Goal: Transaction & Acquisition: Book appointment/travel/reservation

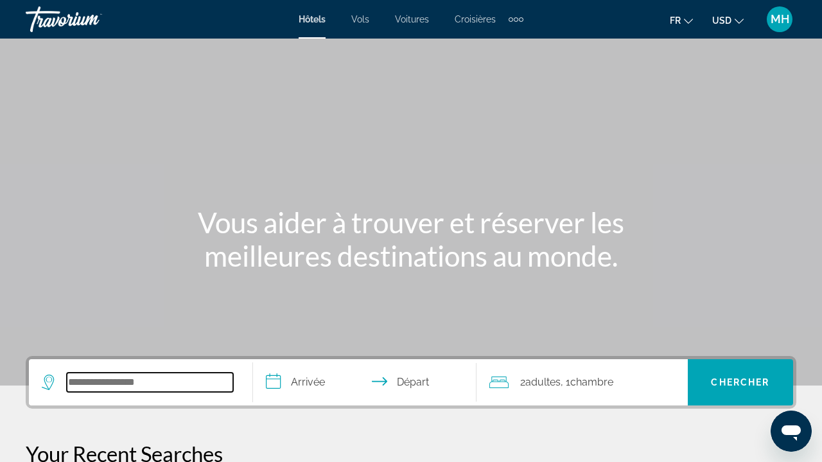
click at [119, 376] on input "Search hotel destination" at bounding box center [150, 382] width 166 height 19
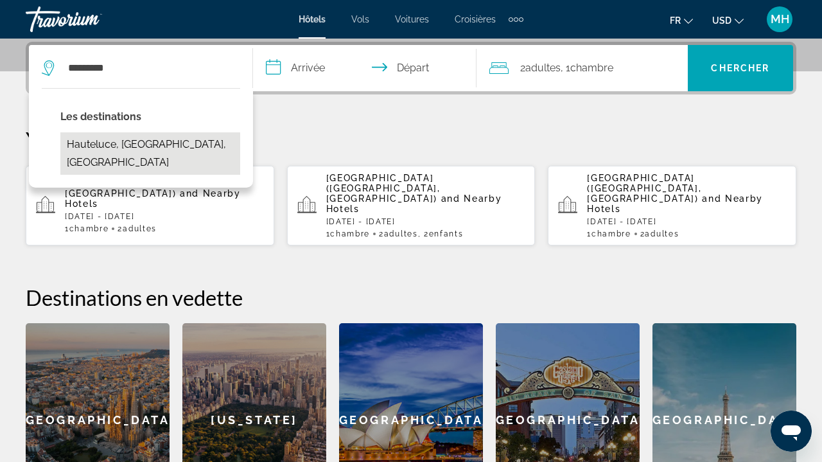
click at [223, 140] on button "Hauteluce, [GEOGRAPHIC_DATA], [GEOGRAPHIC_DATA]" at bounding box center [150, 153] width 180 height 42
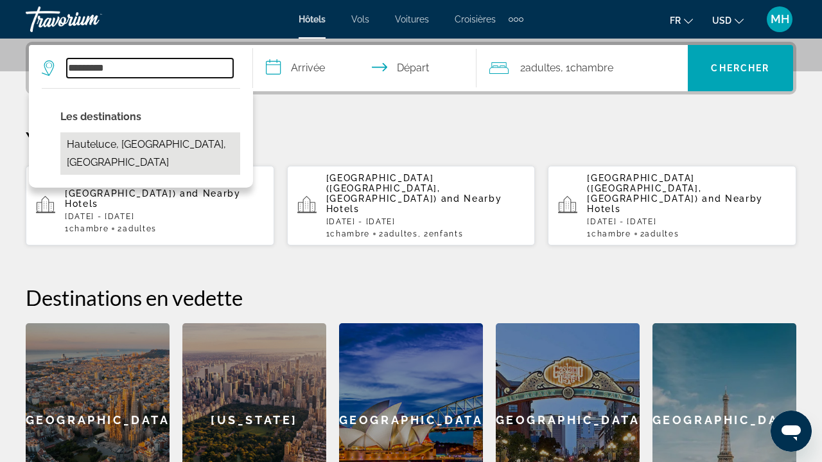
type input "**********"
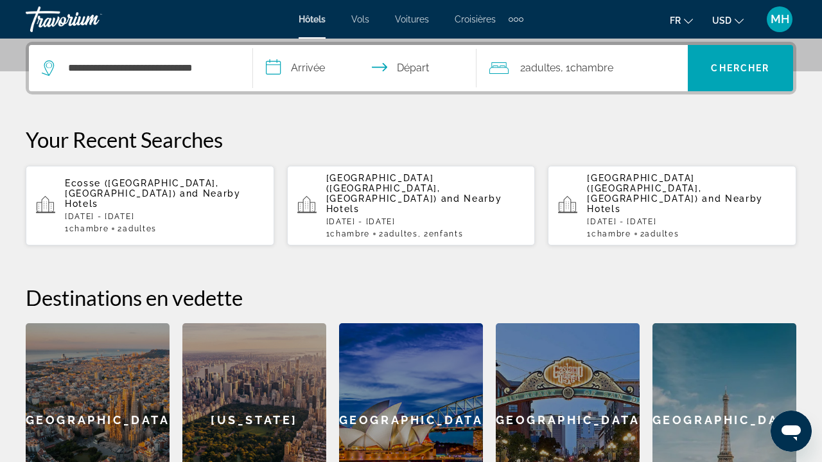
click at [316, 69] on input "**********" at bounding box center [367, 70] width 229 height 50
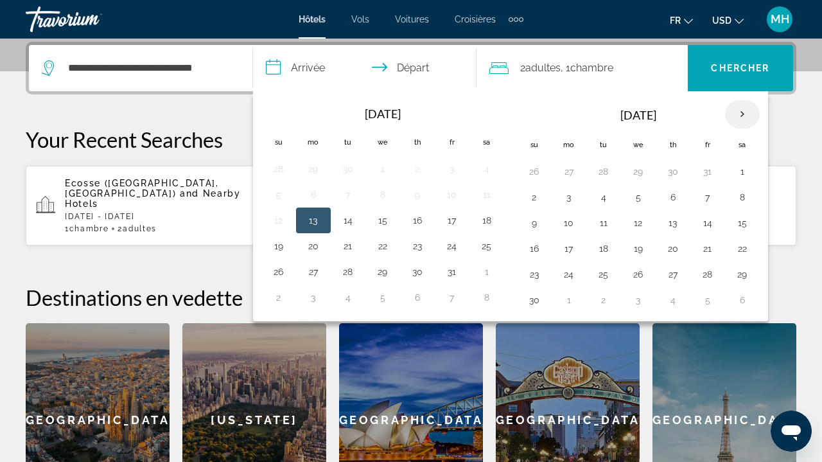
click at [735, 116] on th "Next month" at bounding box center [742, 114] width 35 height 28
click at [714, 197] on button "12" at bounding box center [708, 197] width 21 height 18
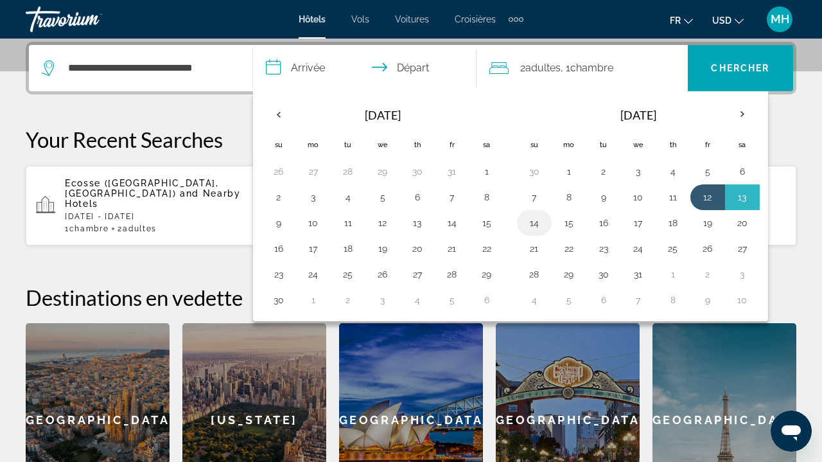
click at [547, 226] on td "14" at bounding box center [534, 223] width 35 height 26
click at [545, 226] on td "14" at bounding box center [534, 223] width 35 height 26
click at [538, 226] on button "14" at bounding box center [534, 223] width 21 height 18
type input "**********"
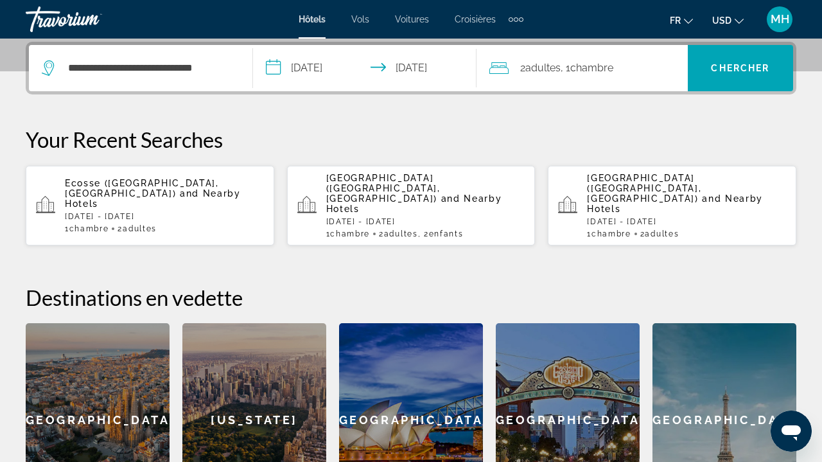
click at [592, 72] on span "Chambre" at bounding box center [592, 68] width 43 height 12
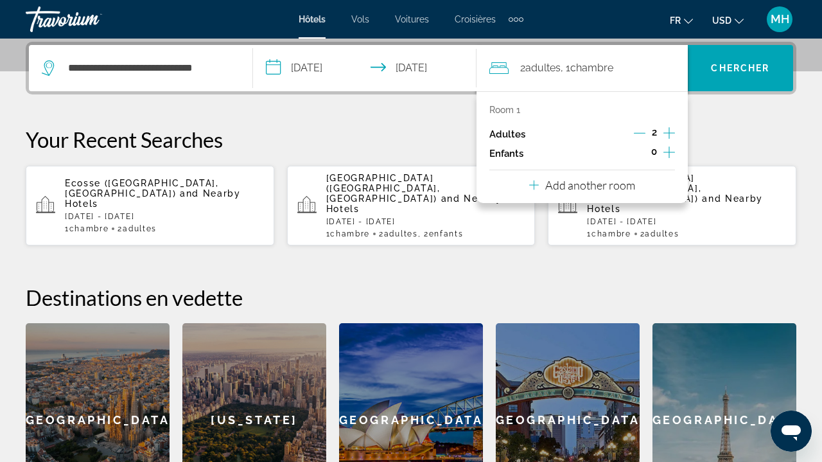
click at [661, 131] on div "2" at bounding box center [654, 134] width 41 height 19
click at [668, 132] on icon "Increment adults" at bounding box center [670, 132] width 12 height 15
click at [725, 72] on span "Chercher" at bounding box center [740, 68] width 58 height 10
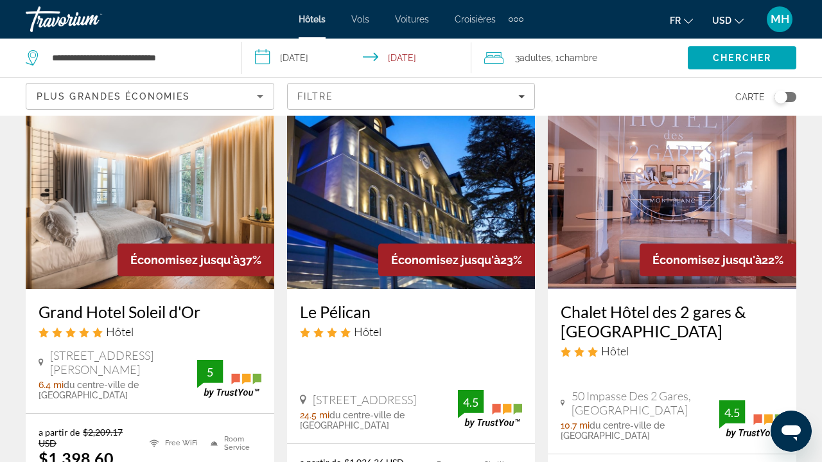
scroll to position [78, 0]
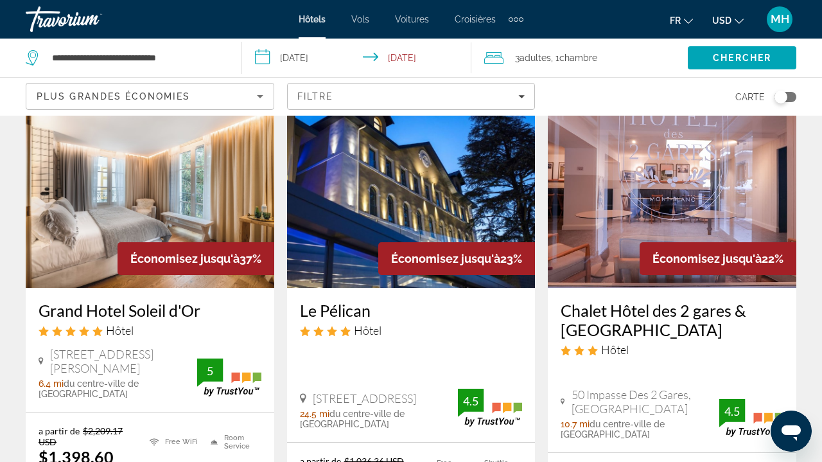
click at [326, 51] on input "**********" at bounding box center [359, 60] width 234 height 42
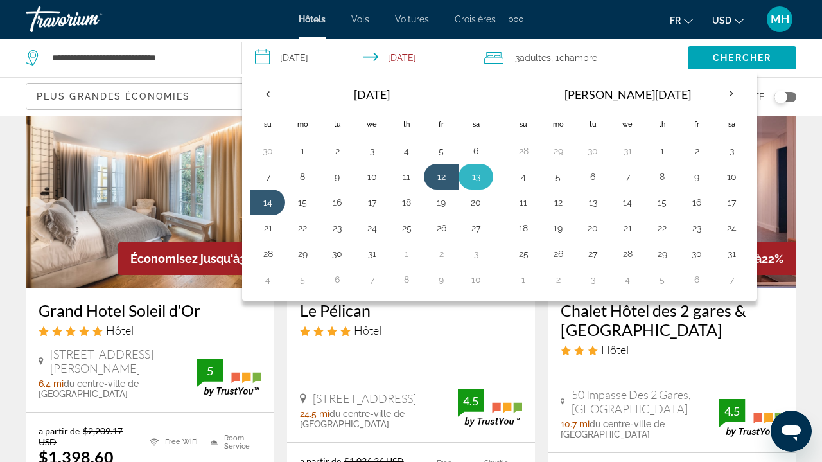
click at [475, 177] on button "13" at bounding box center [476, 177] width 21 height 18
click at [269, 201] on button "14" at bounding box center [268, 202] width 21 height 18
type input "**********"
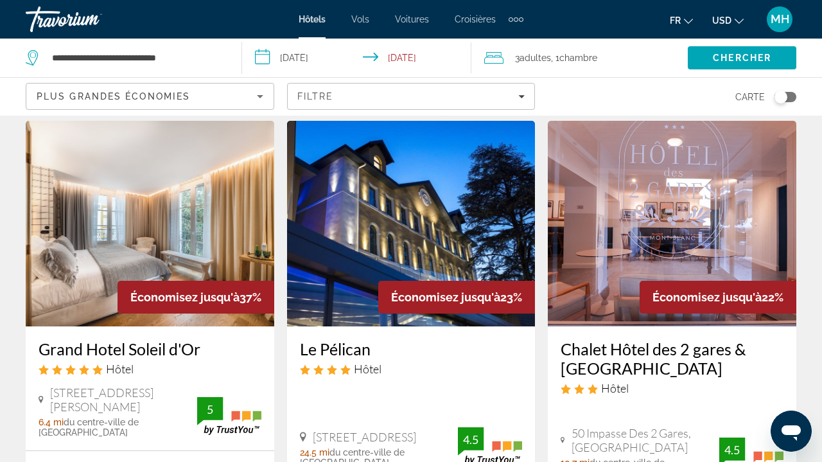
scroll to position [40, 0]
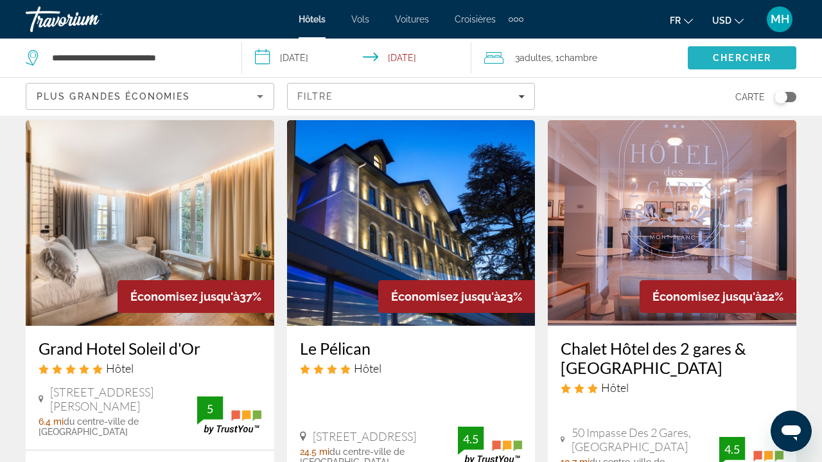
click at [738, 55] on span "Chercher" at bounding box center [742, 58] width 58 height 10
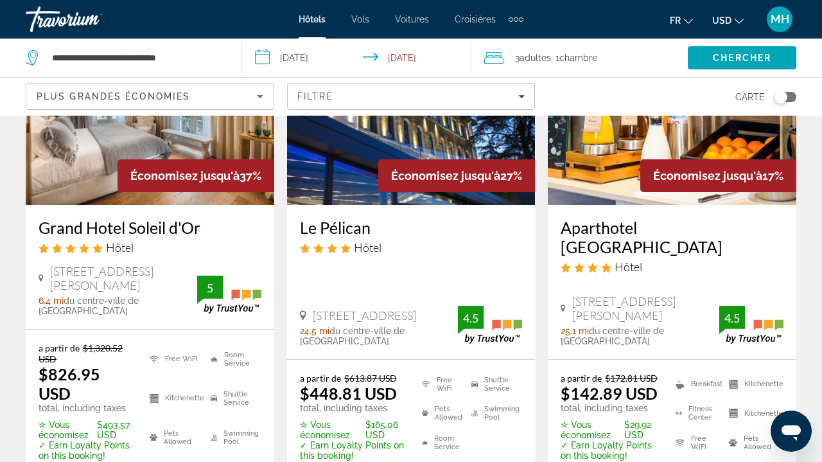
scroll to position [155, 0]
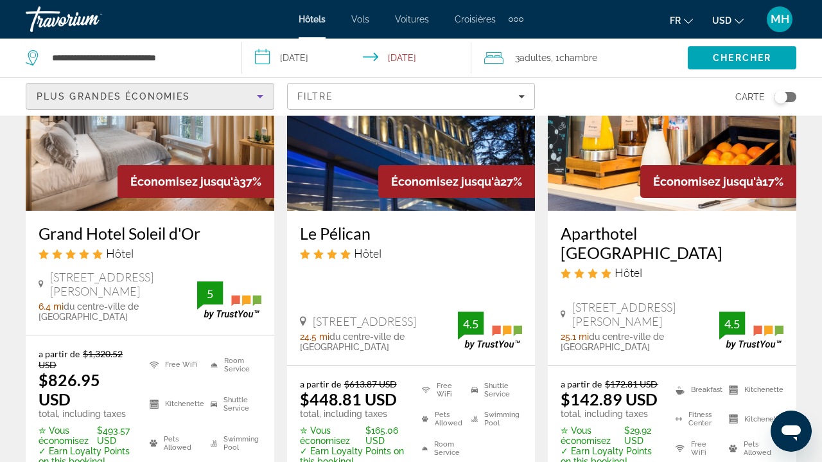
click at [197, 95] on div "Plus grandes économies" at bounding box center [147, 96] width 220 height 15
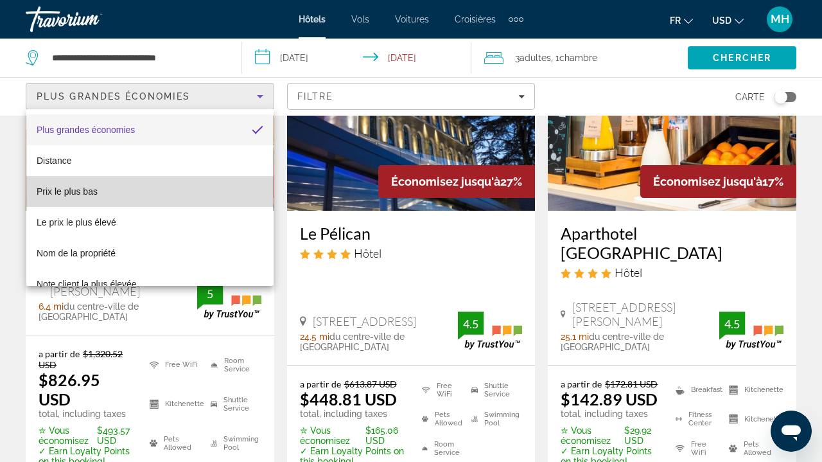
click at [139, 184] on mat-option "Prix le plus bas" at bounding box center [149, 191] width 247 height 31
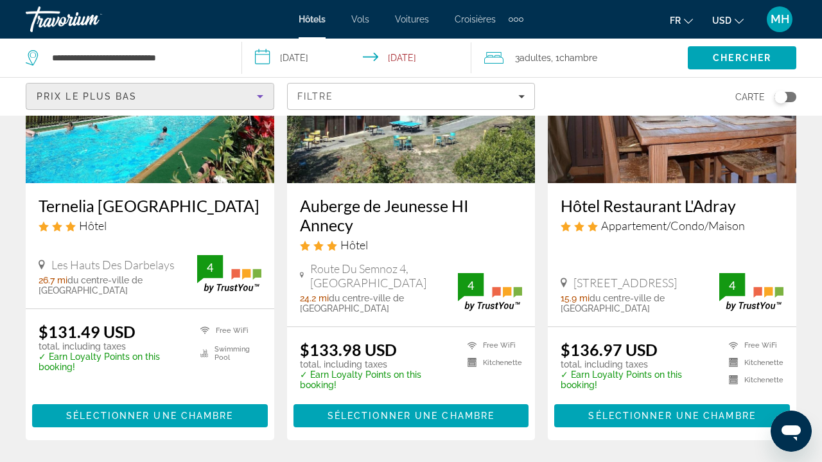
scroll to position [1753, 0]
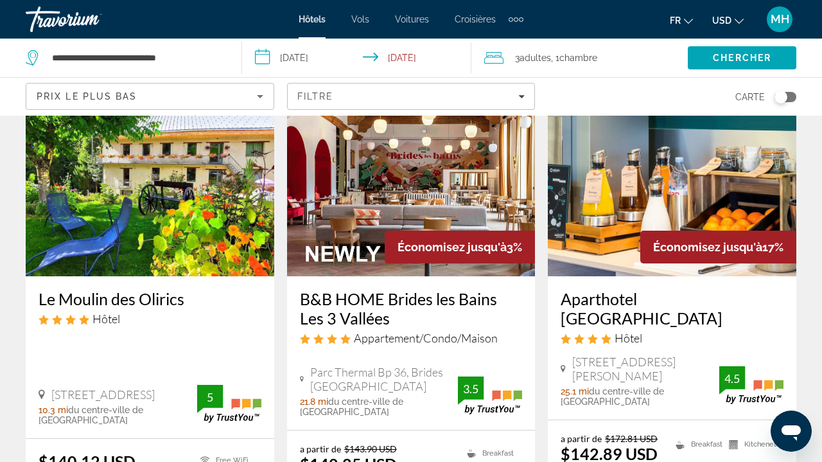
scroll to position [94, 0]
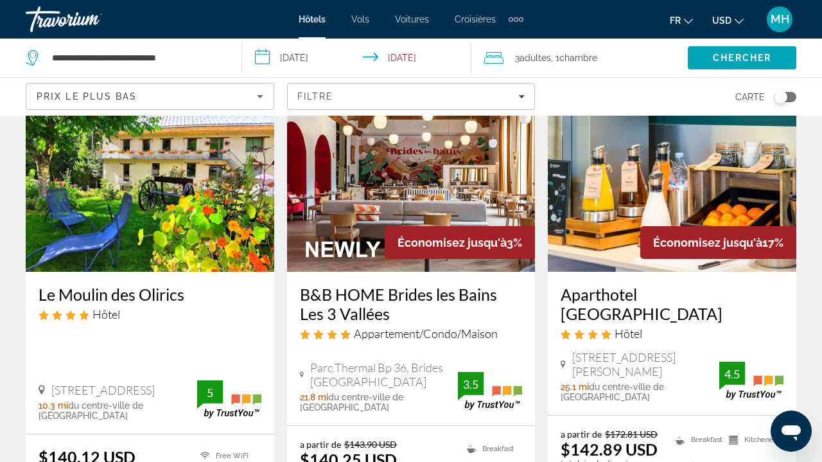
click at [213, 106] on div "Prix le plus bas" at bounding box center [150, 102] width 227 height 36
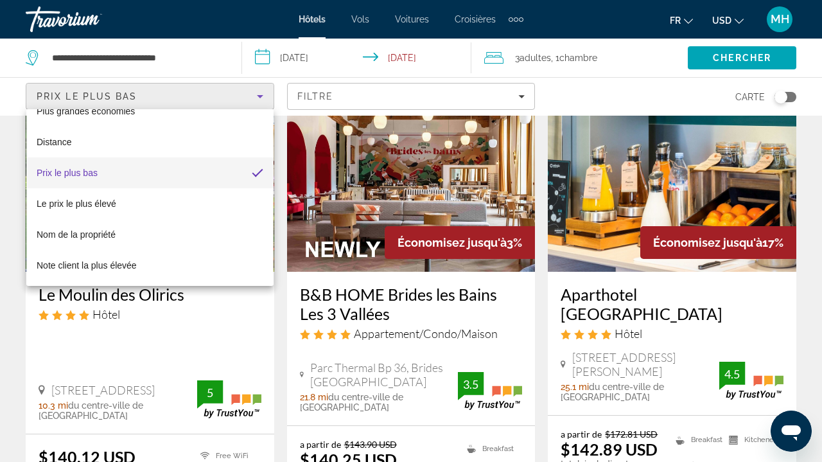
scroll to position [19, 0]
click at [256, 92] on div at bounding box center [411, 231] width 822 height 462
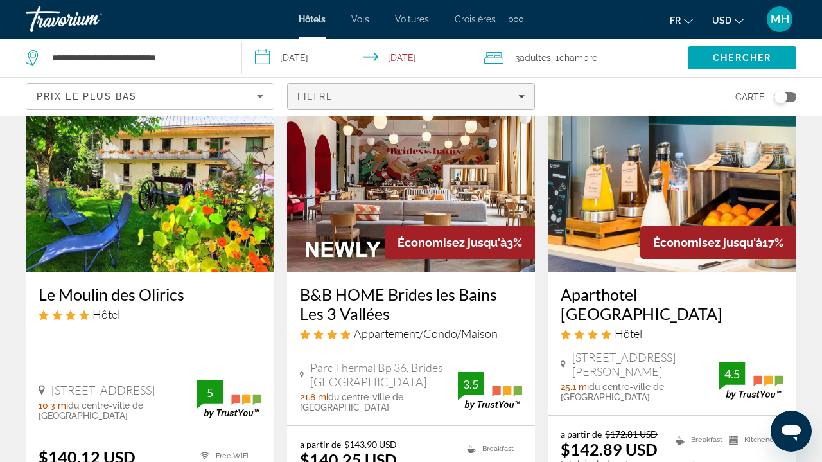
click at [338, 109] on span "Filters" at bounding box center [411, 96] width 247 height 31
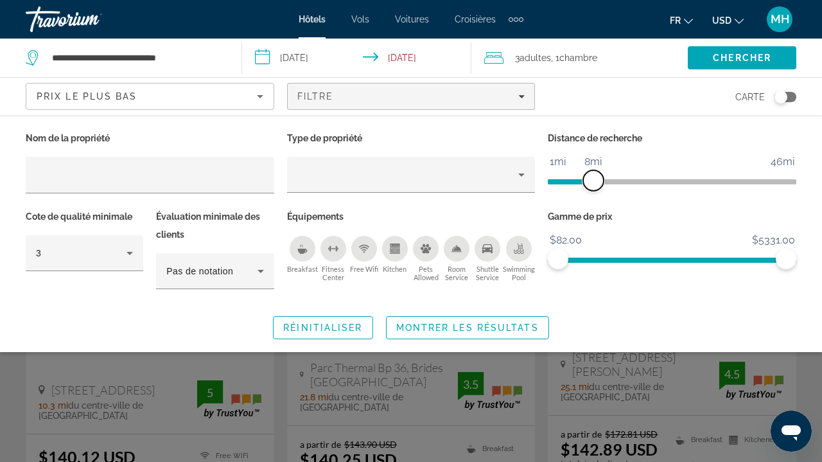
drag, startPoint x: 702, startPoint y: 175, endPoint x: 595, endPoint y: 182, distance: 107.5
click at [595, 182] on span "ngx-slider" at bounding box center [593, 180] width 21 height 21
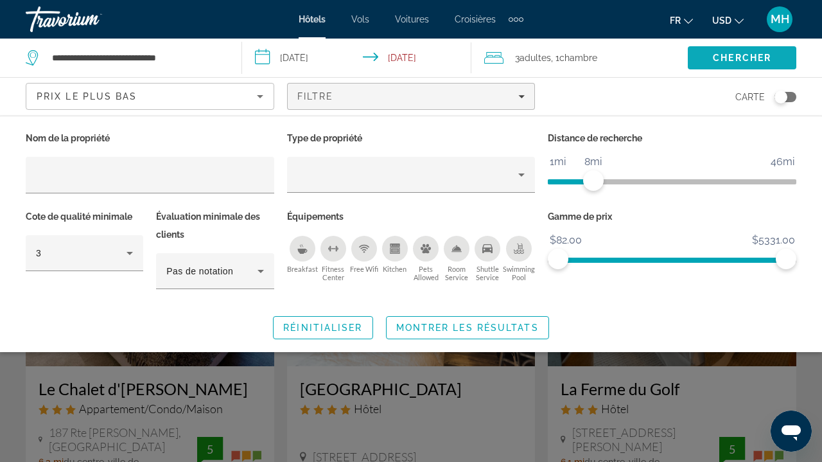
click at [742, 60] on span "Chercher" at bounding box center [742, 58] width 58 height 10
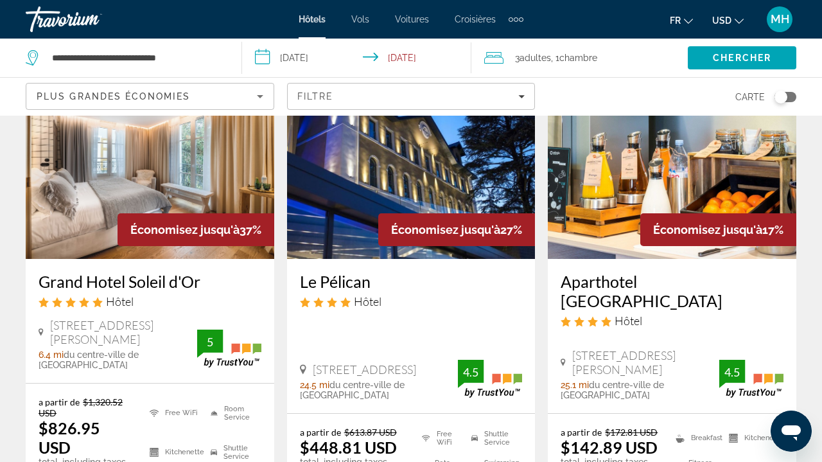
scroll to position [99, 0]
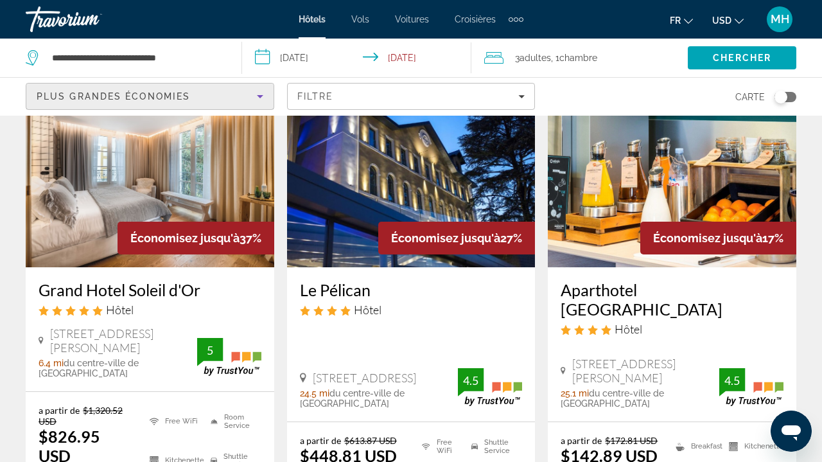
click at [264, 94] on icon "Sort by" at bounding box center [259, 96] width 15 height 15
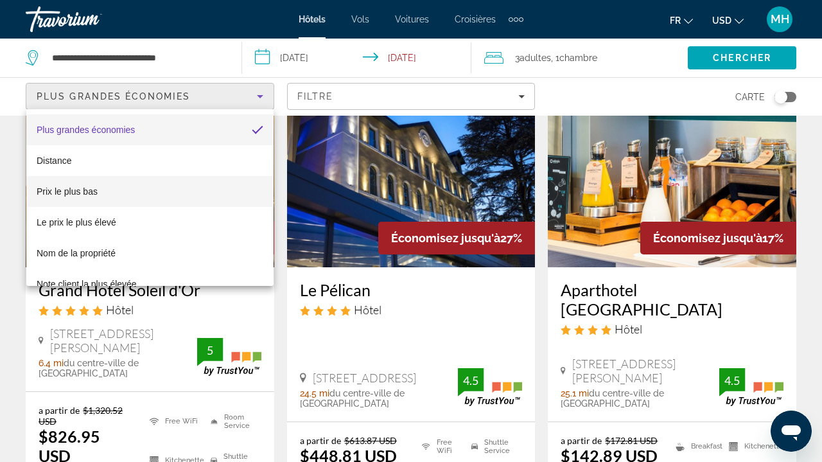
click at [150, 186] on mat-option "Prix le plus bas" at bounding box center [149, 191] width 247 height 31
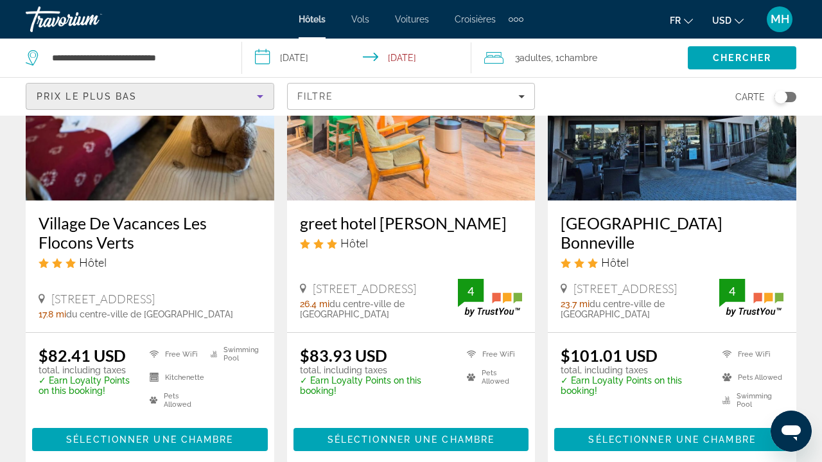
scroll to position [168, 0]
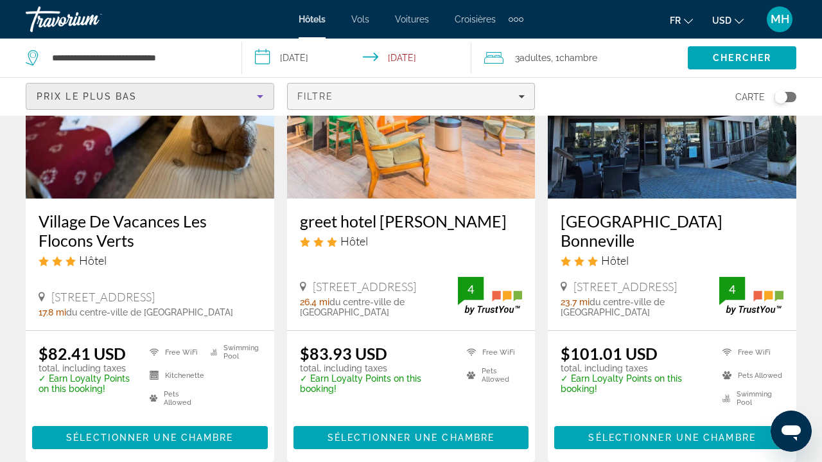
click at [482, 96] on div "Filtre" at bounding box center [411, 96] width 228 height 10
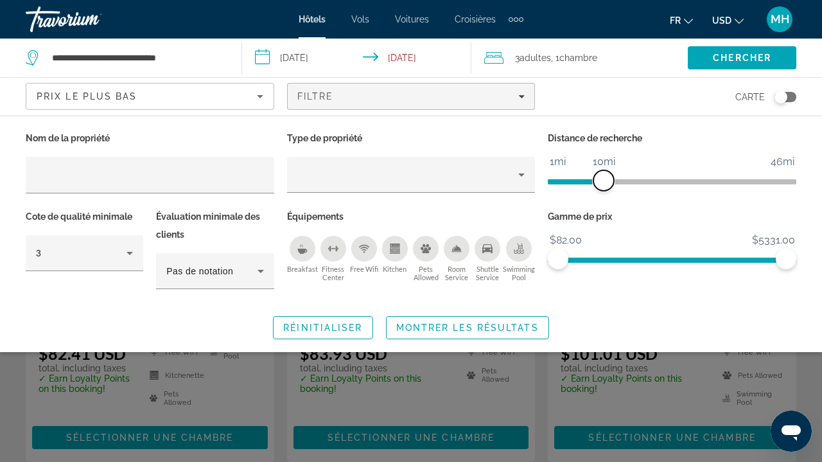
drag, startPoint x: 703, startPoint y: 186, endPoint x: 605, endPoint y: 195, distance: 98.1
click at [605, 195] on div "Distance de recherche 1mi 46mi 10mi" at bounding box center [672, 168] width 261 height 78
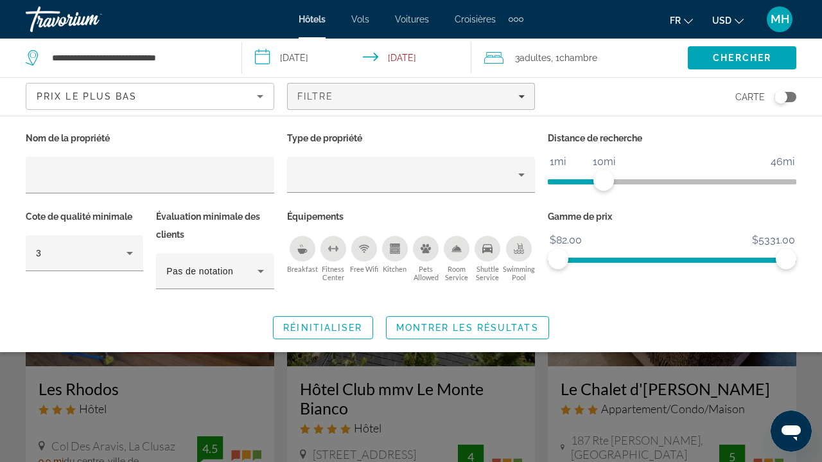
click at [592, 409] on div "Search widget" at bounding box center [411, 327] width 822 height 269
